Goal: Information Seeking & Learning: Understand process/instructions

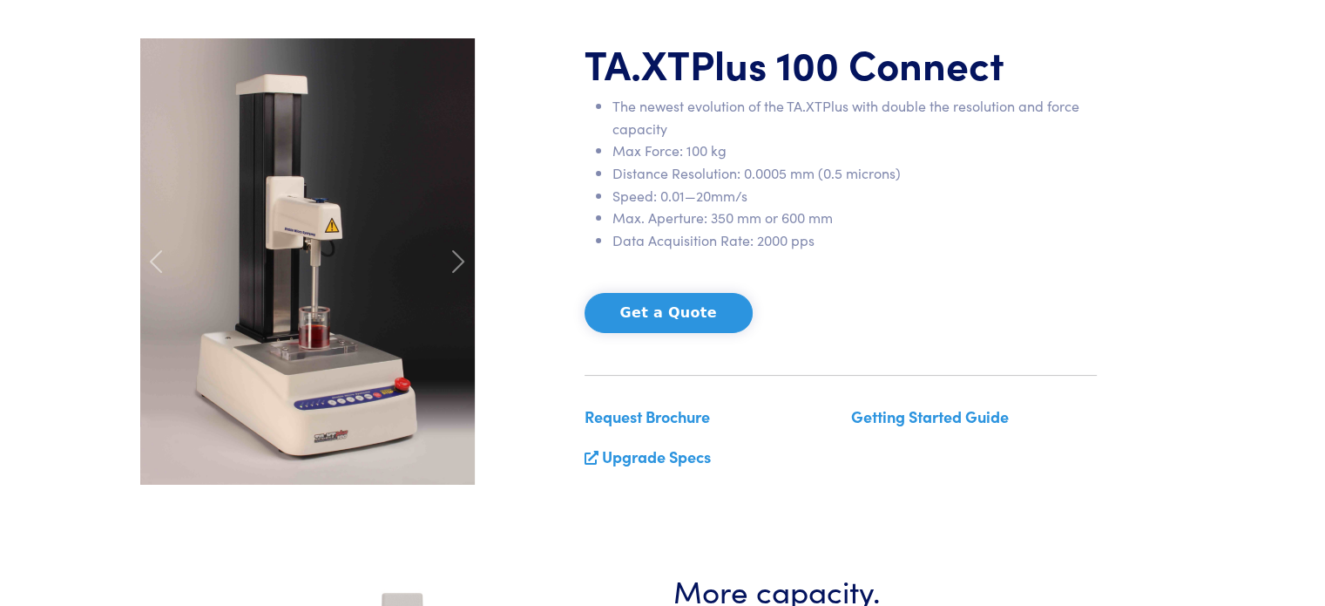
scroll to position [87, 0]
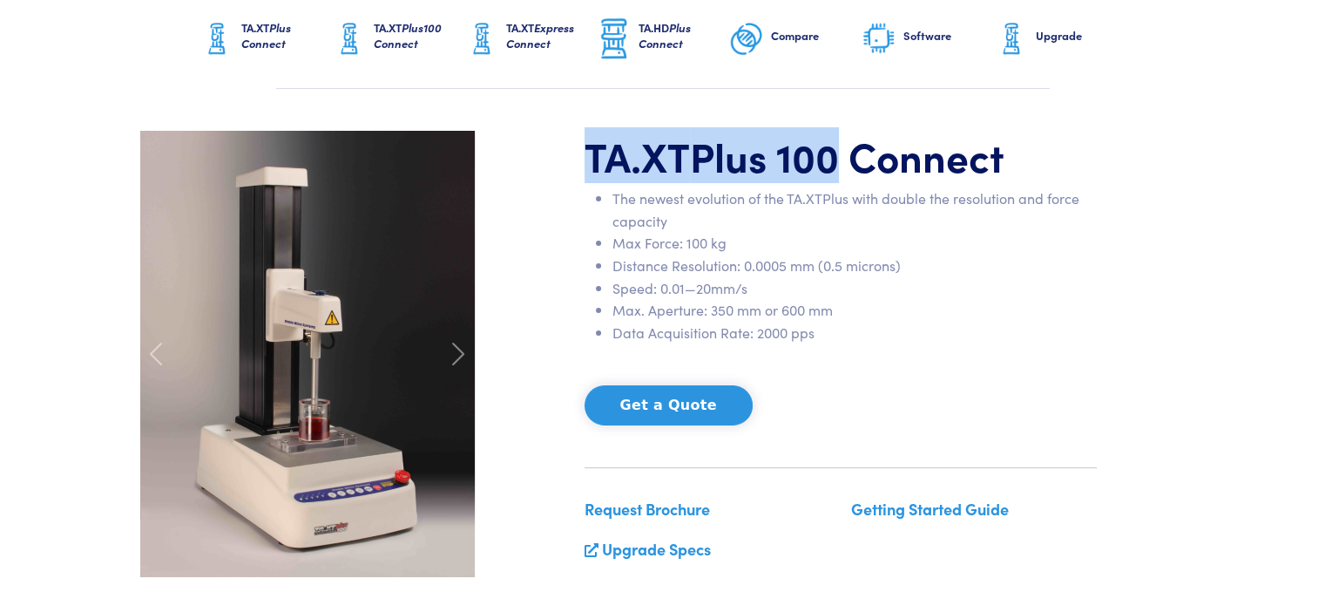
drag, startPoint x: 589, startPoint y: 154, endPoint x: 827, endPoint y: 148, distance: 238.0
click at [827, 148] on h1 "TA.XT Plus 100 Connect" at bounding box center [841, 156] width 512 height 51
copy h1 "TA.XT Plus 100"
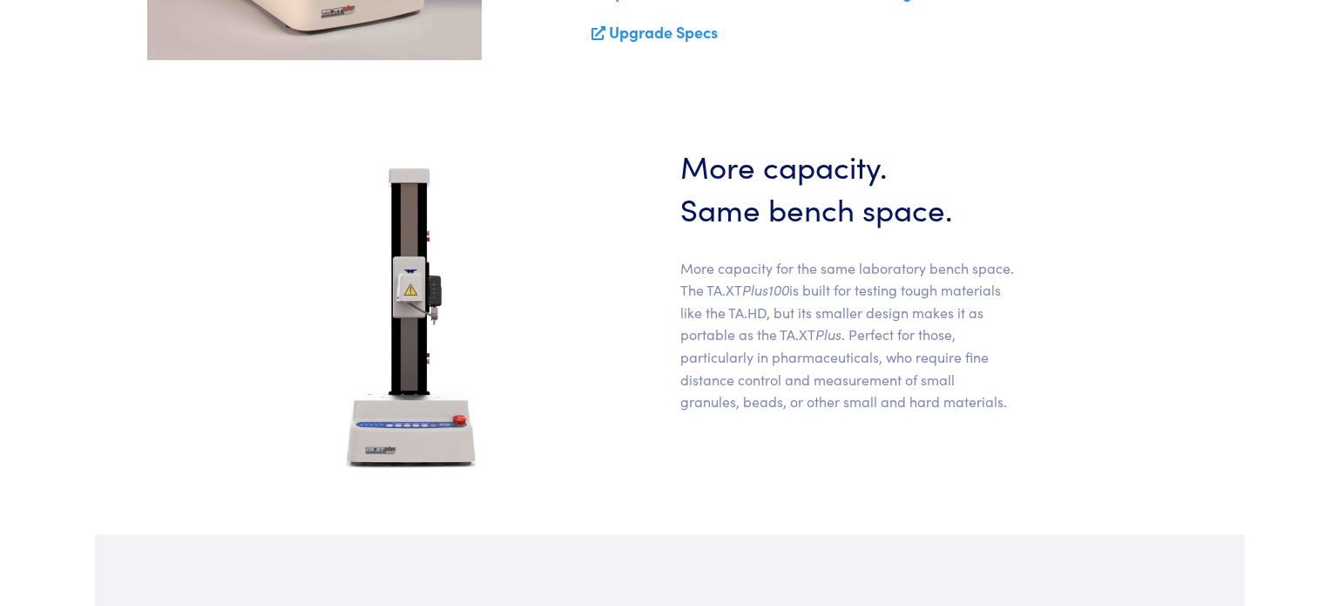
scroll to position [349, 0]
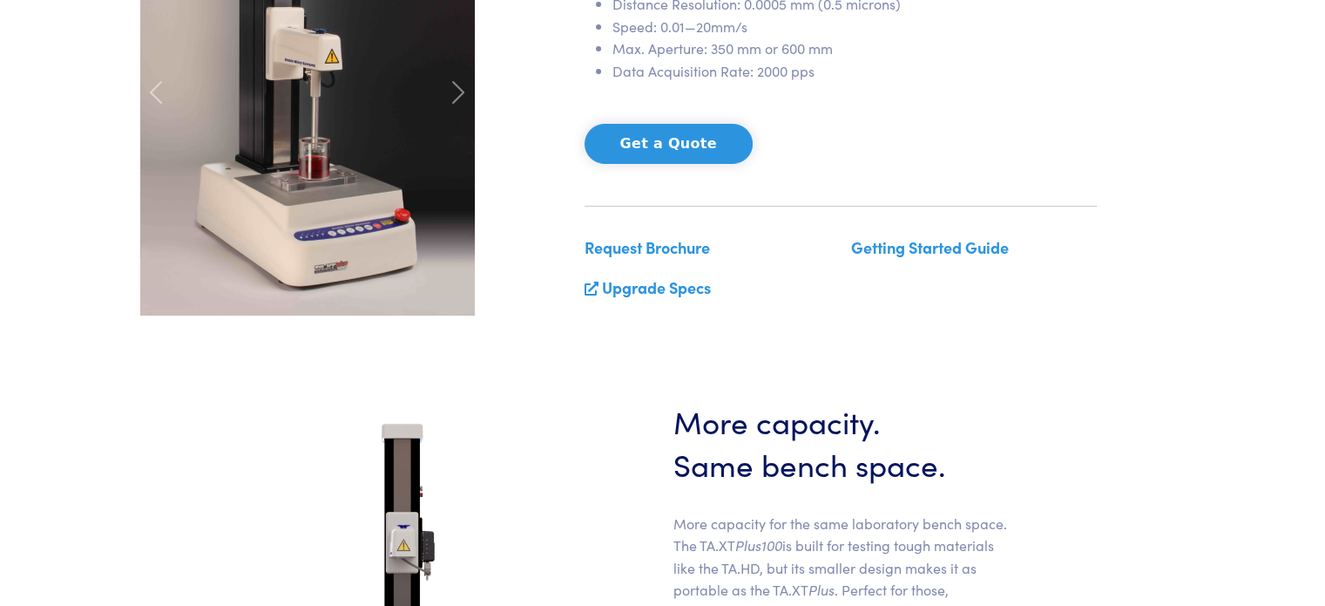
click at [941, 247] on link "Getting Started Guide" at bounding box center [930, 247] width 158 height 22
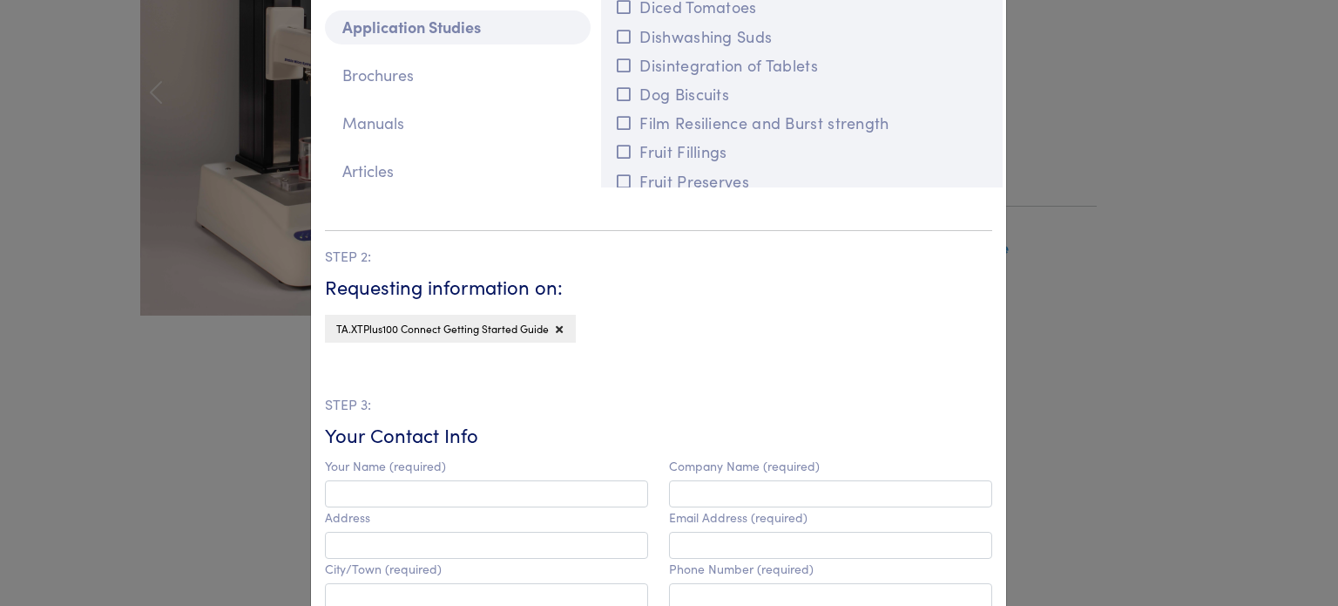
scroll to position [0, 0]
